Goal: Find specific page/section: Find specific page/section

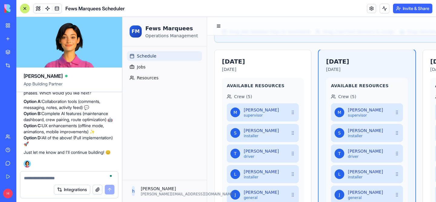
scroll to position [7987, 0]
click at [47, 174] on div at bounding box center [69, 176] width 98 height 10
click at [46, 177] on textarea "To enrich screen reader interactions, please activate Accessibility in Grammarl…" at bounding box center [69, 178] width 91 height 6
type textarea "********"
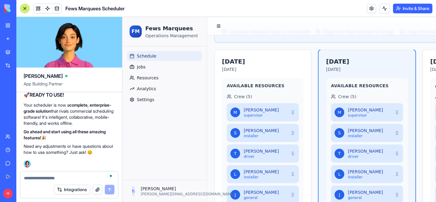
scroll to position [9336, 0]
click at [145, 87] on span "Analytics" at bounding box center [146, 89] width 19 height 6
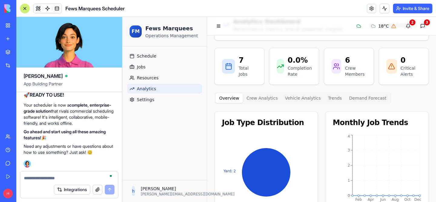
scroll to position [57, 0]
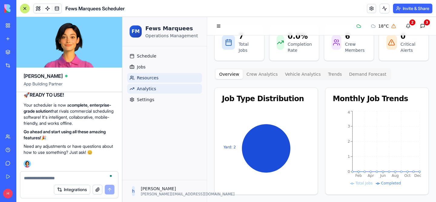
click at [158, 74] on link "Resources" at bounding box center [164, 78] width 75 height 10
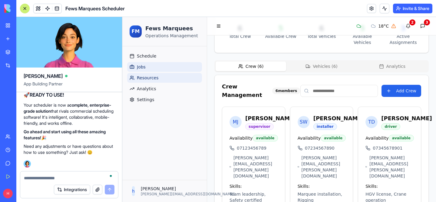
click at [154, 65] on link "Jobs" at bounding box center [164, 67] width 75 height 10
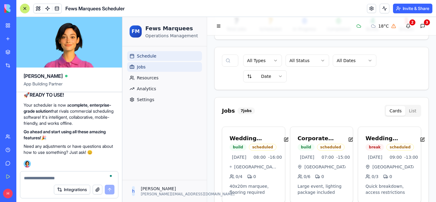
click at [150, 54] on span "Schedule" at bounding box center [146, 56] width 19 height 6
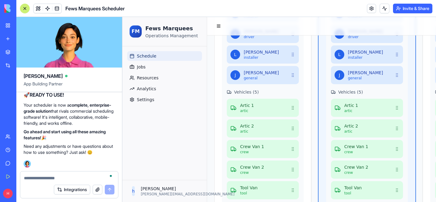
scroll to position [313, 0]
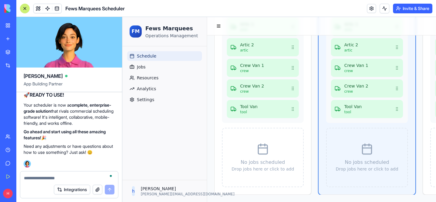
click at [154, 61] on ul "Schedule Jobs Resources Analytics Settings" at bounding box center [164, 77] width 75 height 53
click at [155, 66] on link "Jobs" at bounding box center [164, 67] width 75 height 10
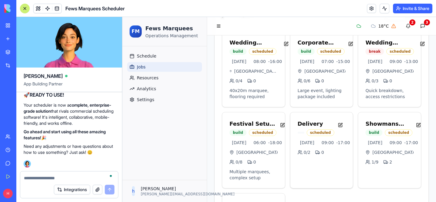
scroll to position [152, 0]
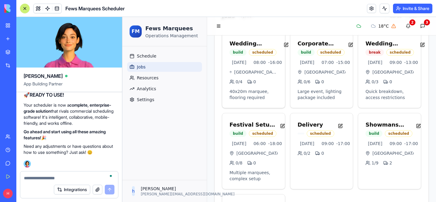
click at [260, 54] on div "scheduled" at bounding box center [263, 52] width 28 height 7
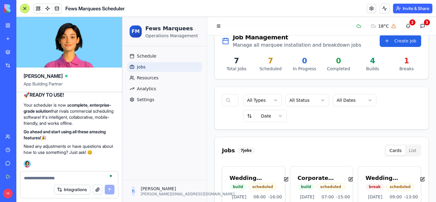
scroll to position [16, 0]
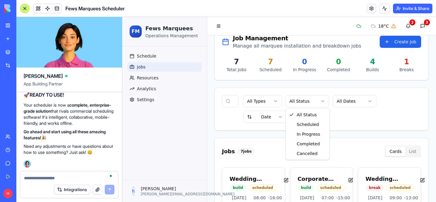
click at [314, 101] on html "FM Fews Marquees Operations Management Schedule Jobs Resources Analytics Settin…" at bounding box center [279, 198] width 314 height 395
click at [372, 139] on html "FM Fews Marquees Operations Management Schedule Jobs Resources Analytics Settin…" at bounding box center [279, 198] width 314 height 395
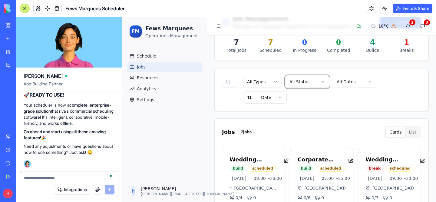
scroll to position [48, 0]
